Goal: Task Accomplishment & Management: Manage account settings

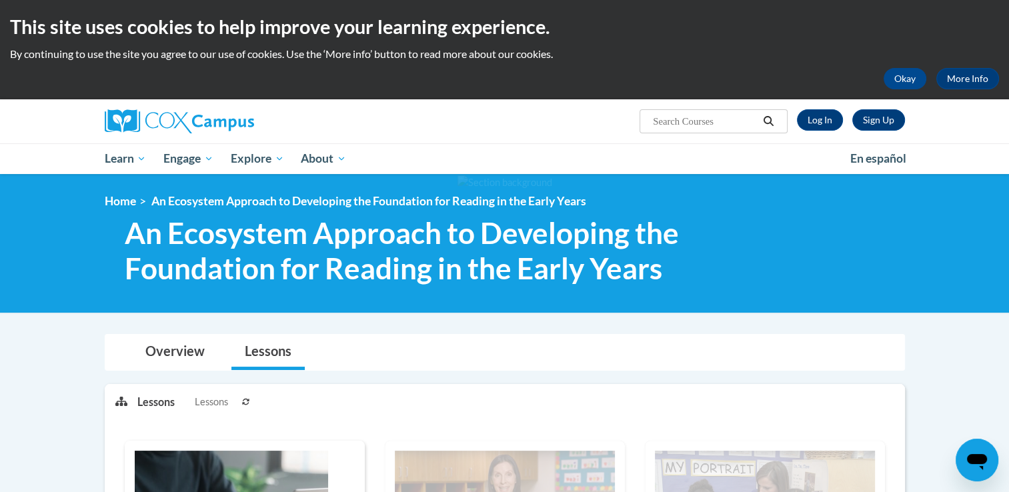
click at [996, 157] on div "Sign Up Log In Search Search... Toggle navigation My Learning My Learning My Co…" at bounding box center [504, 136] width 1009 height 75
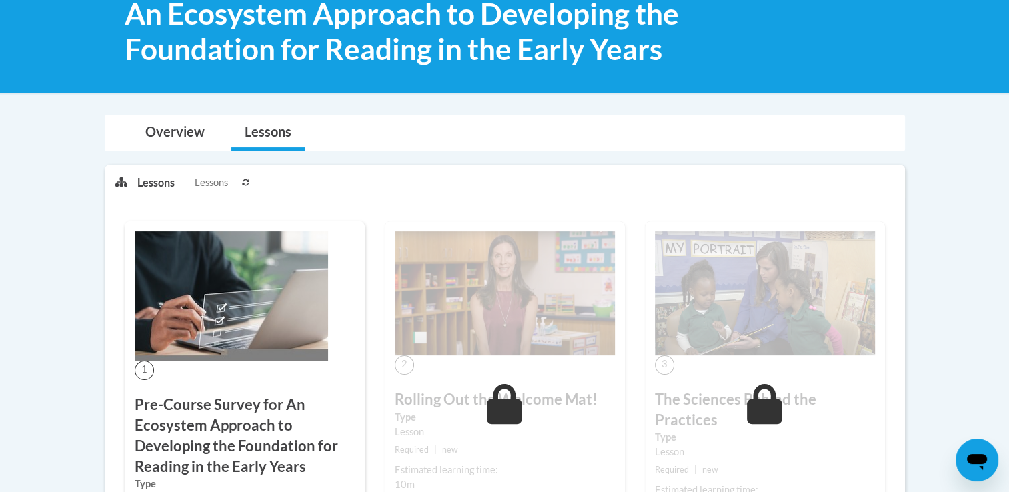
scroll to position [171, 0]
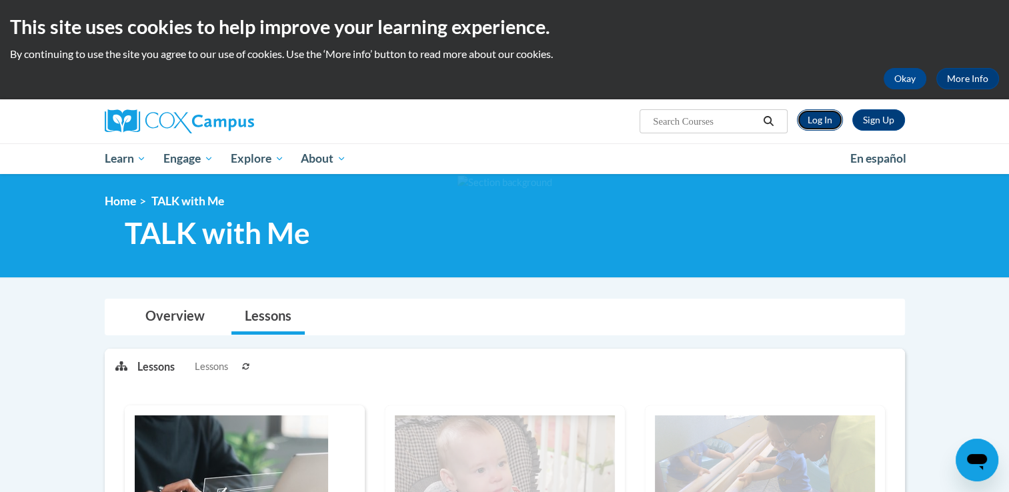
click at [802, 126] on link "Log In" at bounding box center [820, 119] width 46 height 21
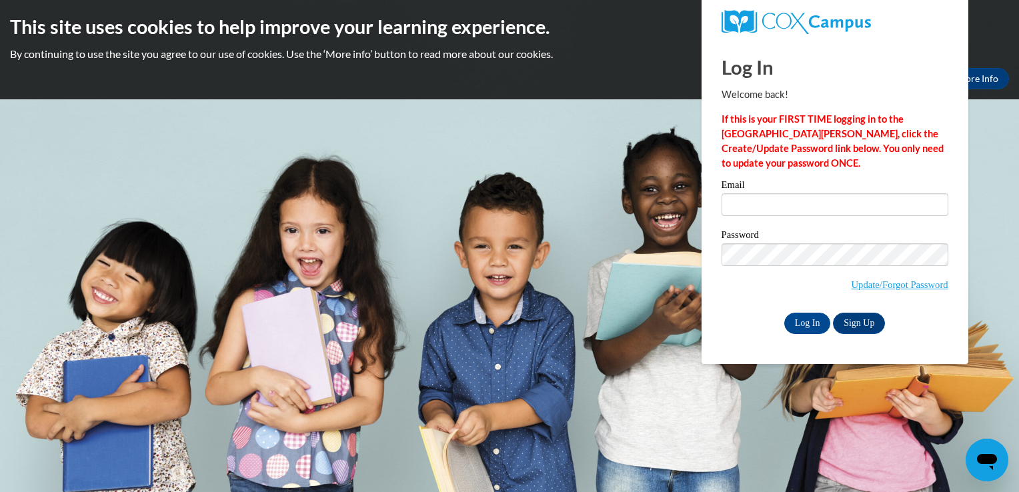
click at [758, 219] on div "Email" at bounding box center [835, 203] width 227 height 46
click at [780, 204] on input "Email" at bounding box center [835, 204] width 227 height 23
type input "tthurman@ourhousega.org"
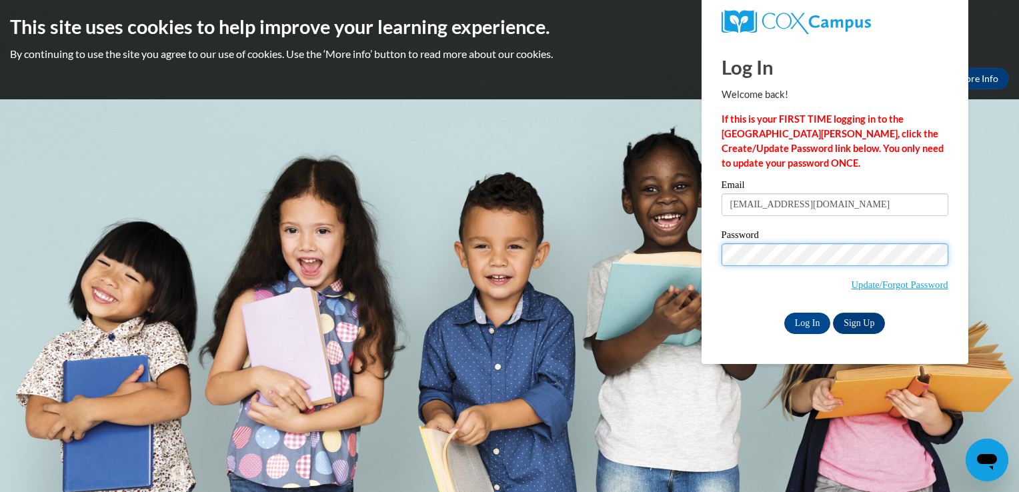
click at [785, 313] on input "Log In" at bounding box center [808, 323] width 47 height 21
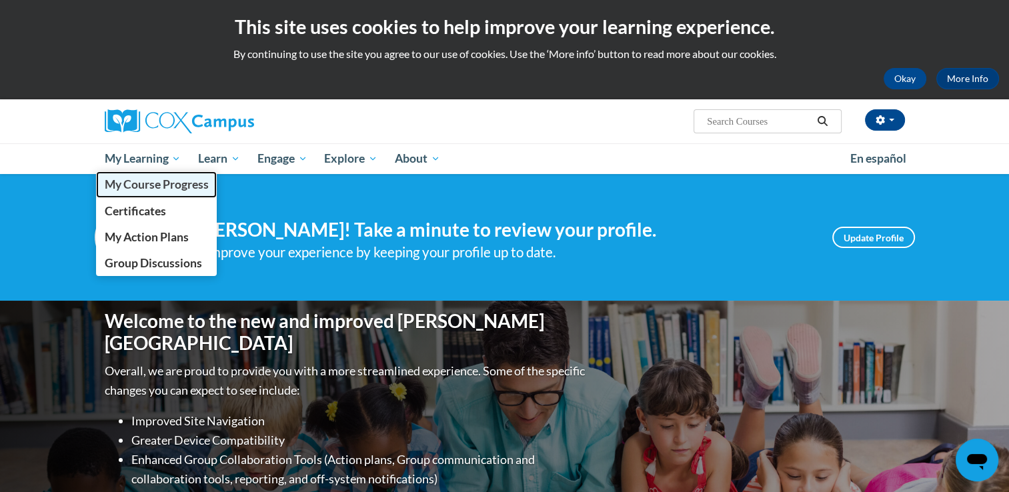
click at [183, 183] on span "My Course Progress" at bounding box center [156, 184] width 104 height 14
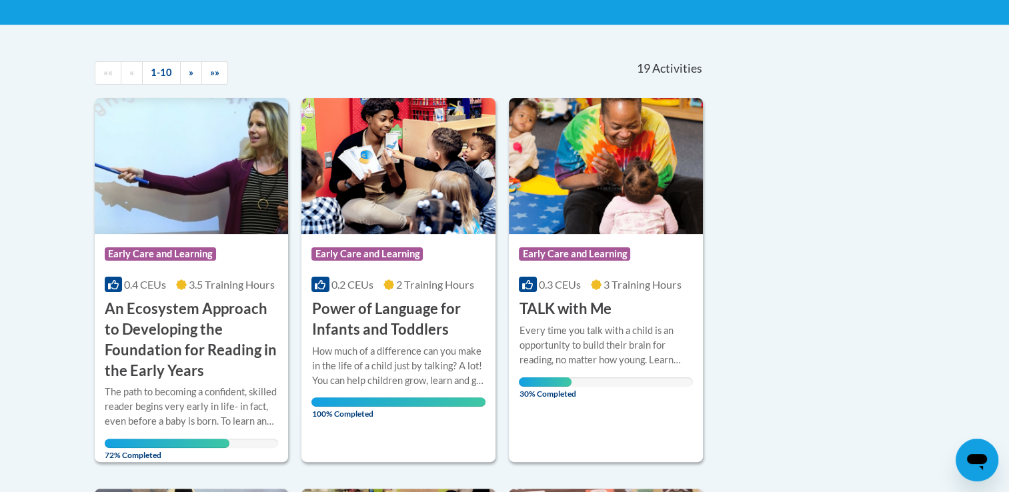
scroll to position [260, 0]
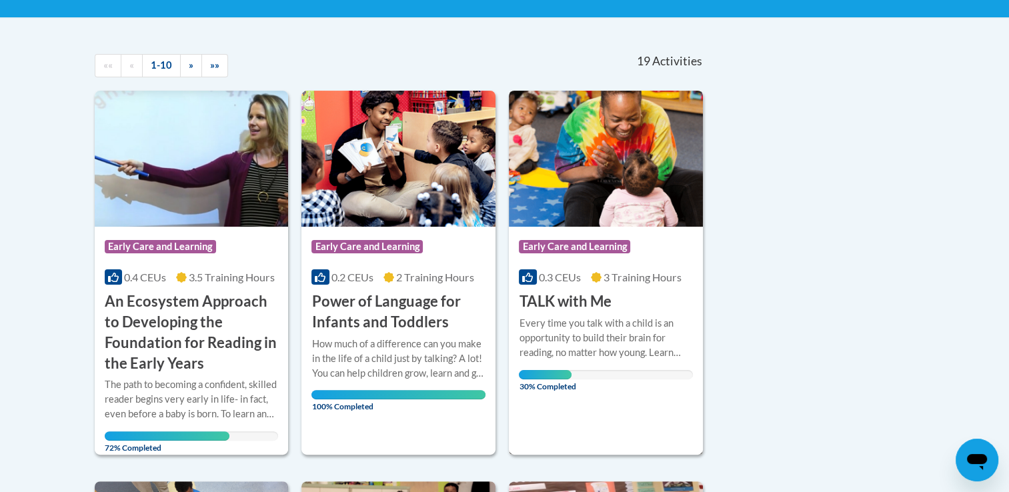
click at [546, 293] on h3 "TALK with Me" at bounding box center [565, 302] width 92 height 21
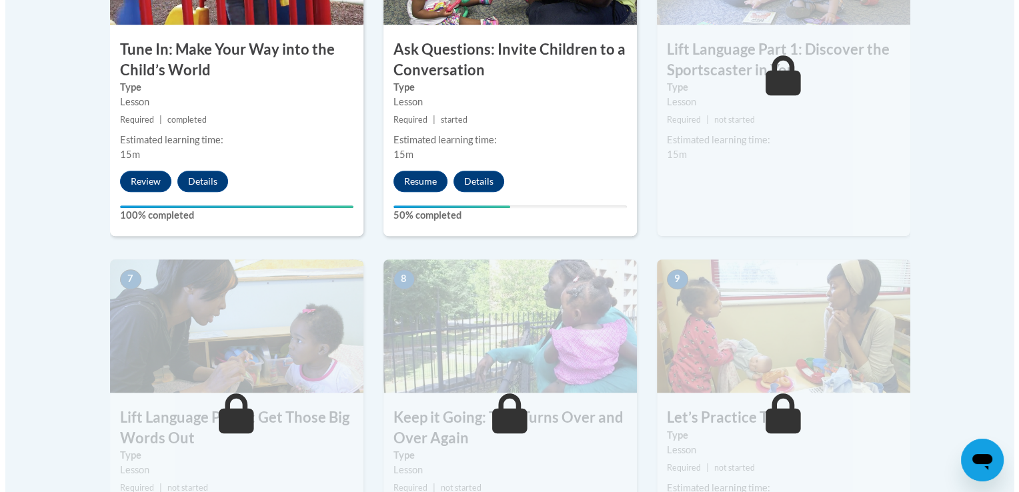
scroll to position [963, 0]
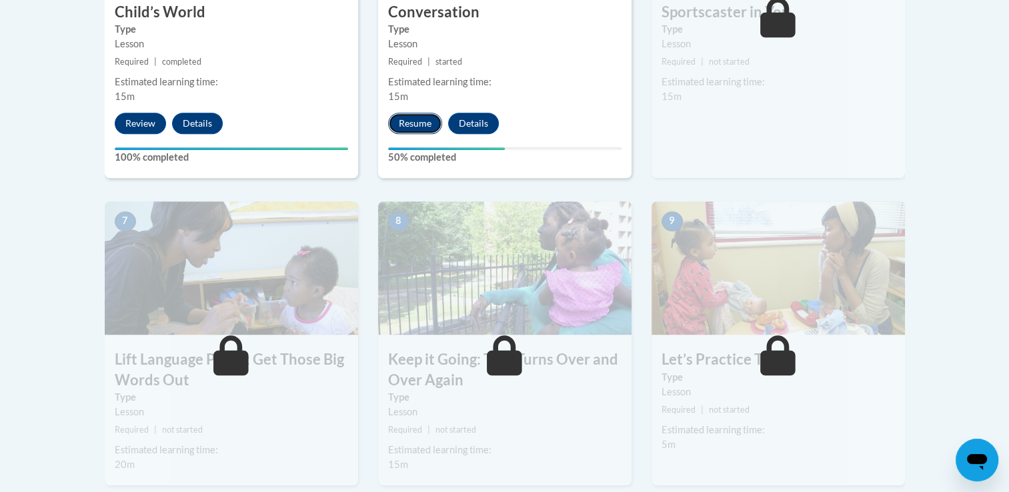
click at [422, 125] on button "Resume" at bounding box center [415, 123] width 54 height 21
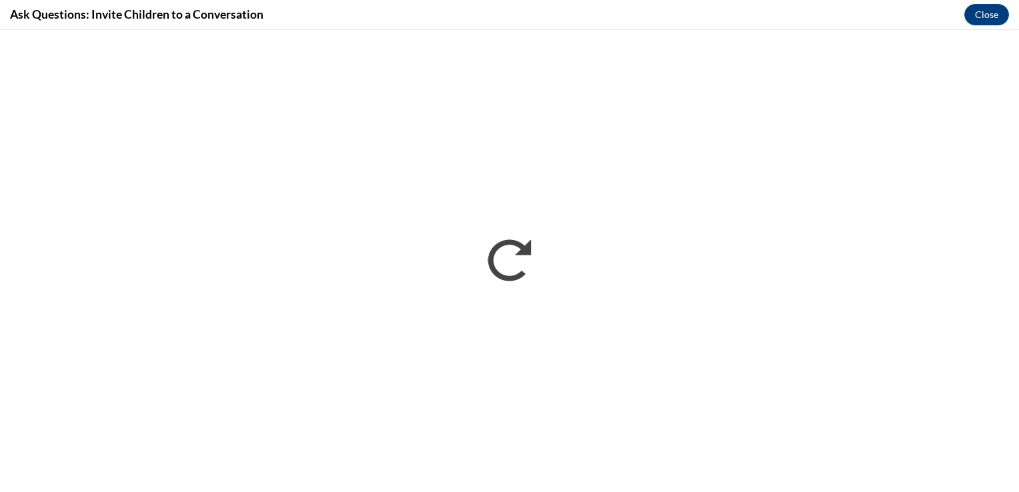
scroll to position [0, 0]
